Goal: Task Accomplishment & Management: Use online tool/utility

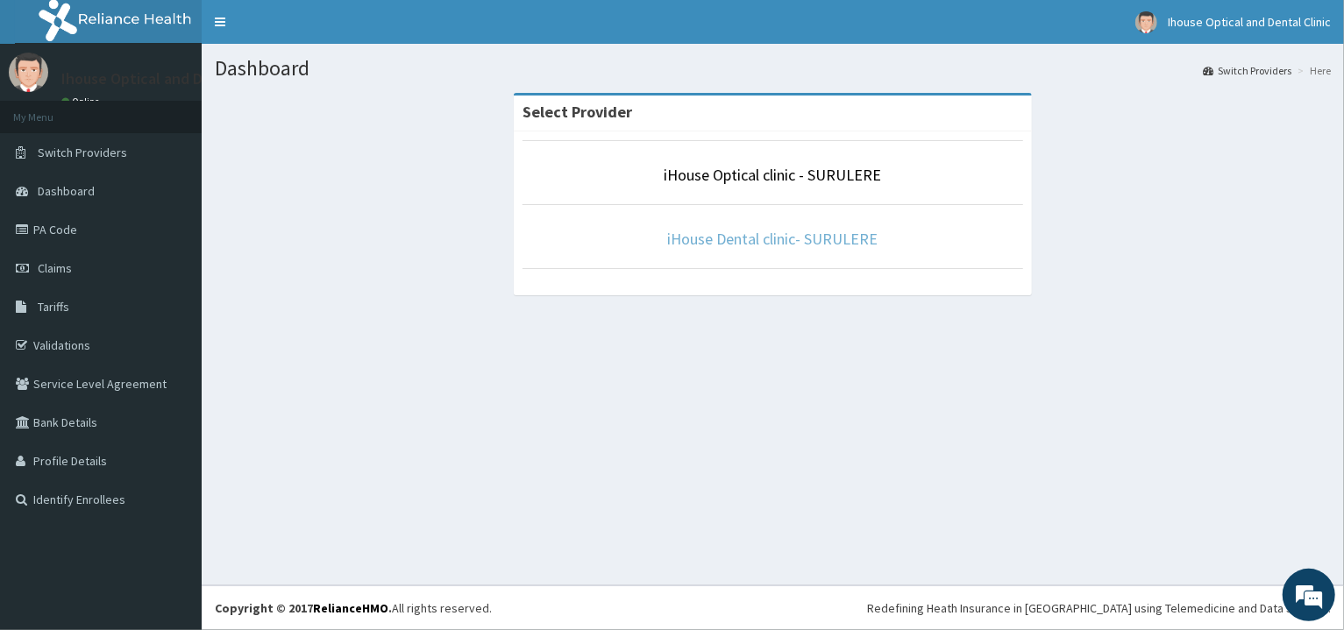
click at [742, 243] on link "iHouse Dental clinic- SURULERE" at bounding box center [773, 239] width 210 height 20
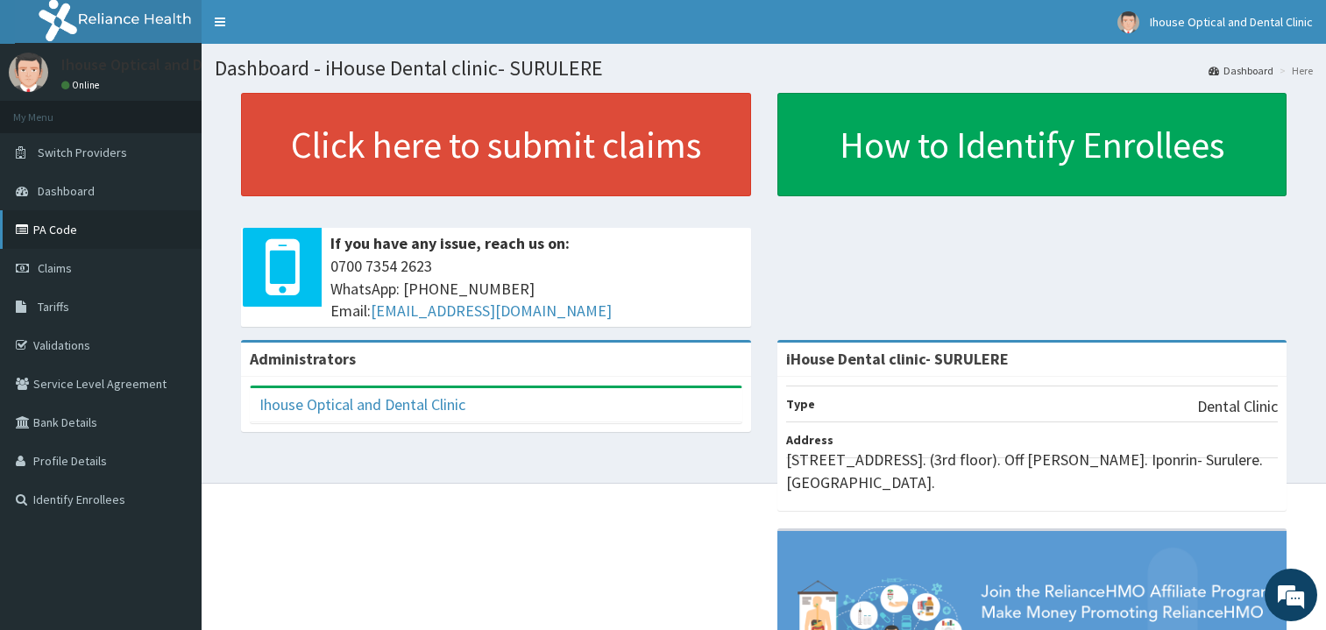
click at [71, 228] on link "PA Code" at bounding box center [101, 229] width 202 height 39
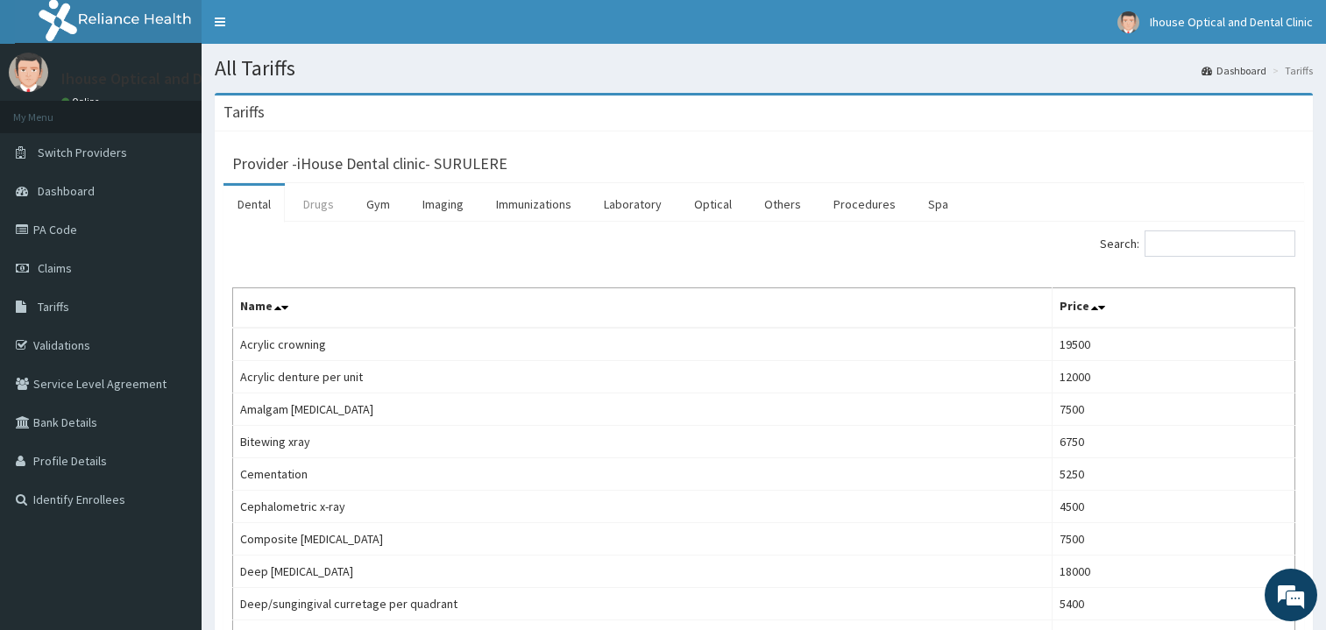
click at [307, 203] on link "Drugs" at bounding box center [318, 204] width 59 height 37
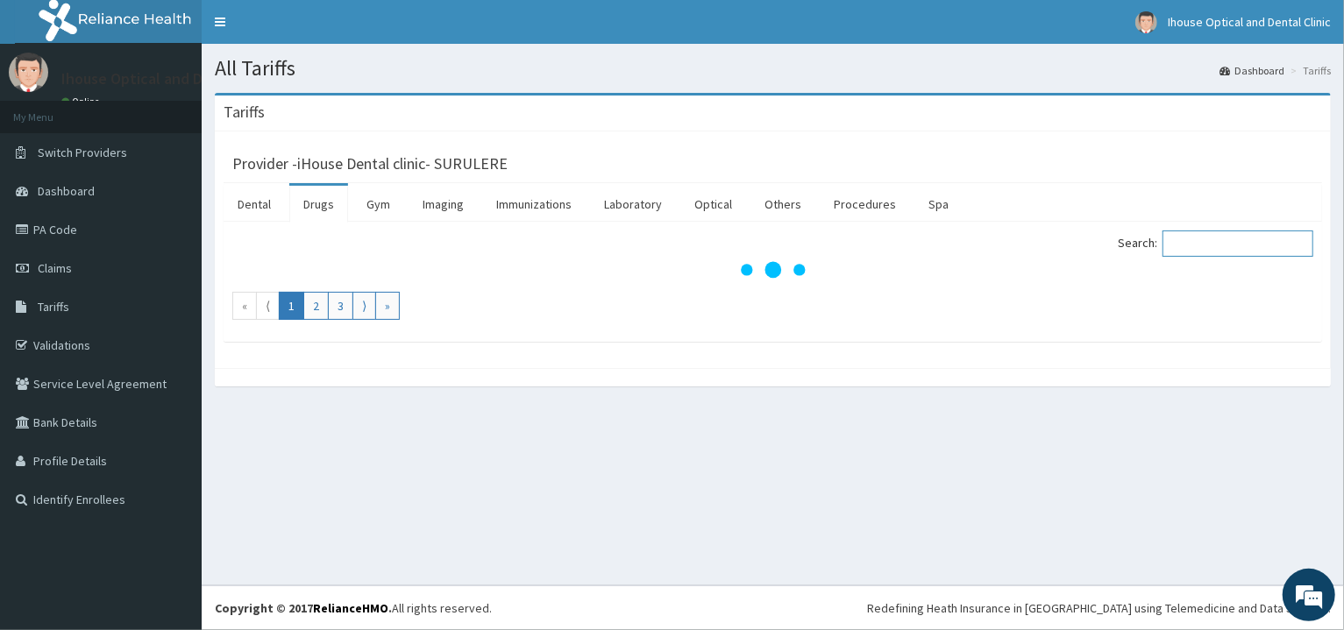
click at [1191, 233] on input "Search:" at bounding box center [1237, 243] width 151 height 26
type input "d"
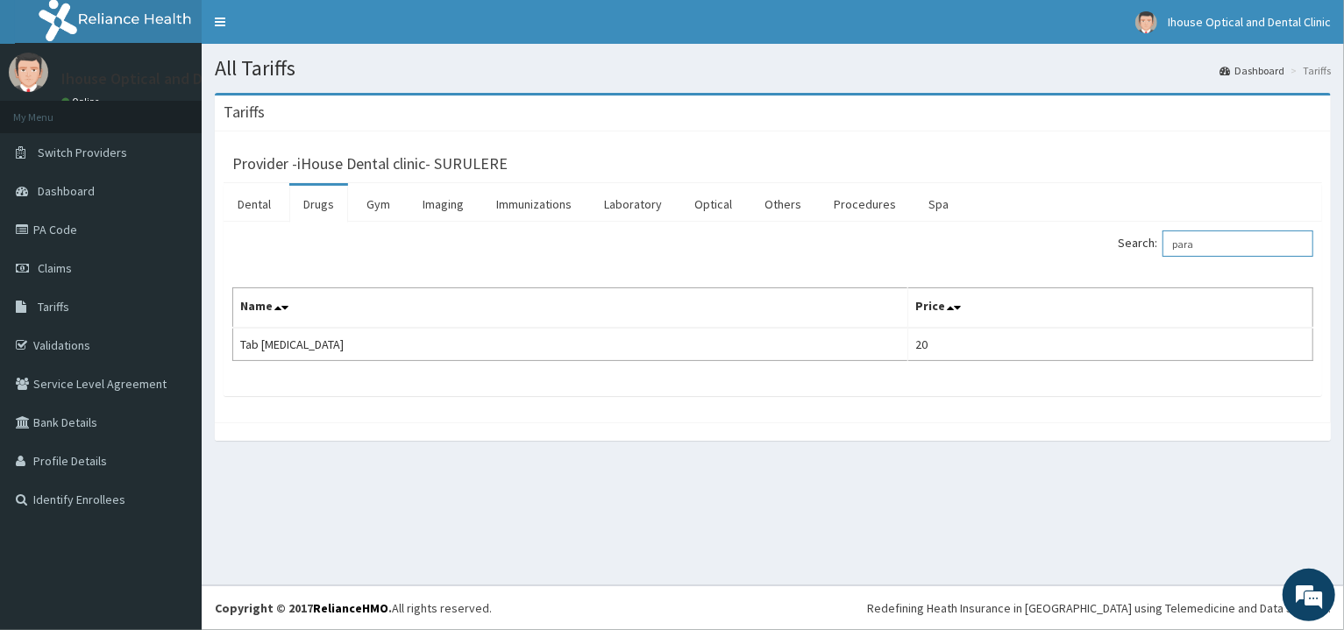
type input "para"
